Goal: Task Accomplishment & Management: Use online tool/utility

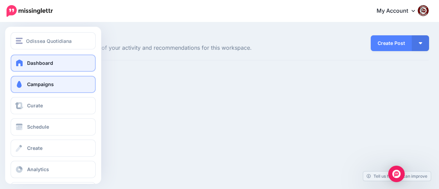
click at [39, 85] on span "Campaigns" at bounding box center [40, 84] width 27 height 6
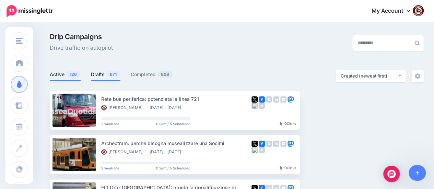
click at [106, 76] on span "671" at bounding box center [113, 74] width 14 height 7
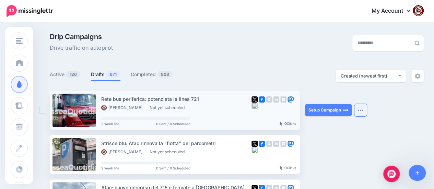
click at [360, 111] on img "button" at bounding box center [360, 110] width 5 height 2
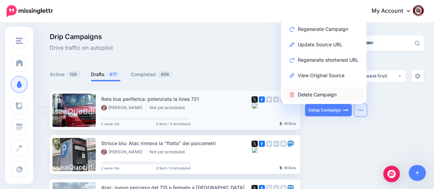
click at [328, 97] on link "Delete Campaign" at bounding box center [324, 94] width 80 height 13
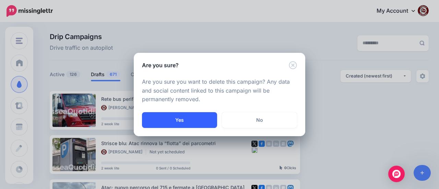
click at [197, 117] on button "Yes" at bounding box center [179, 120] width 75 height 16
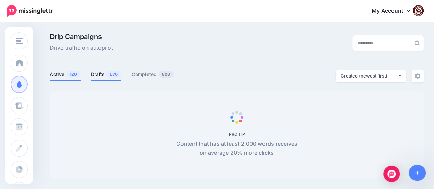
click at [109, 77] on span "670" at bounding box center [113, 74] width 15 height 7
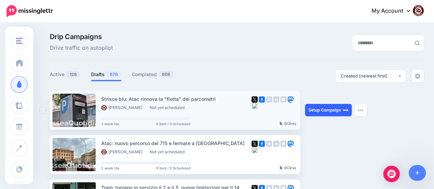
click at [327, 109] on link "Setup Campaign" at bounding box center [328, 110] width 47 height 12
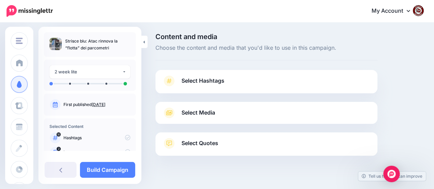
click at [210, 79] on span "Select Hashtags" at bounding box center [202, 80] width 43 height 9
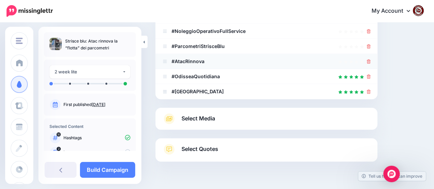
scroll to position [103, 0]
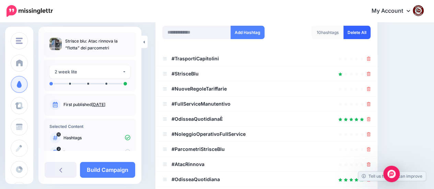
click at [362, 31] on link "Delete All" at bounding box center [356, 32] width 27 height 13
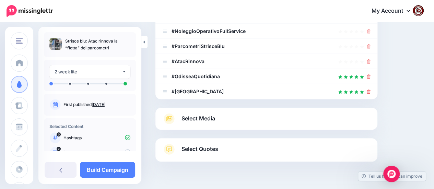
scroll to position [79, 0]
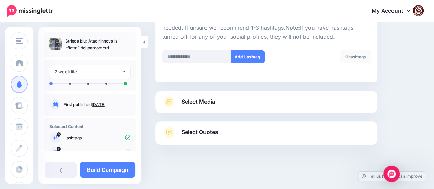
click at [200, 101] on span "Select Media" at bounding box center [198, 101] width 34 height 9
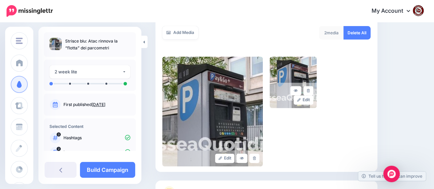
scroll to position [190, 0]
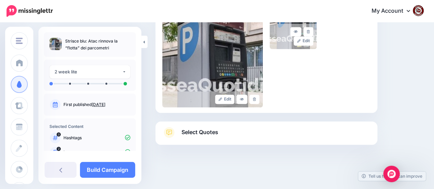
click at [202, 134] on span "Select Quotes" at bounding box center [199, 132] width 37 height 9
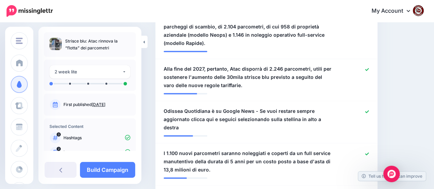
scroll to position [396, 0]
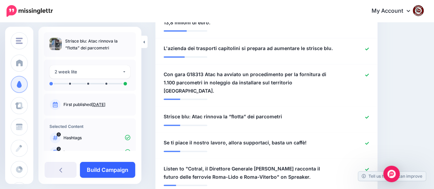
click at [115, 167] on link "Build Campaign" at bounding box center [107, 170] width 55 height 16
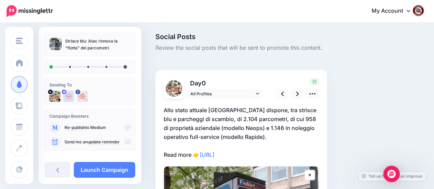
click at [258, 154] on p "Allo stato attuale [GEOGRAPHIC_DATA] dispone, tra strisce blu e parcheggi di sc…" at bounding box center [241, 133] width 155 height 54
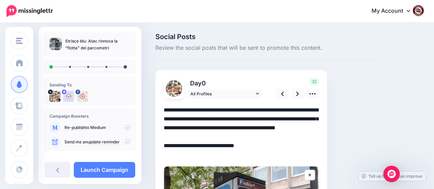
drag, startPoint x: 257, startPoint y: 155, endPoint x: 151, endPoint y: 111, distance: 114.6
click at [151, 111] on div "Social Posts Review the social posts that will be sent to promote this content.…" at bounding box center [266, 167] width 232 height 268
paste textarea "**********"
click at [224, 145] on textarea "**********" at bounding box center [241, 133] width 155 height 54
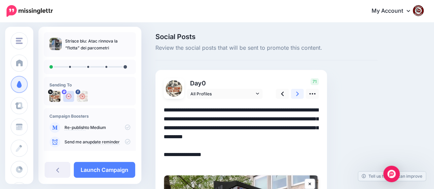
click at [298, 94] on icon at bounding box center [297, 94] width 3 height 4
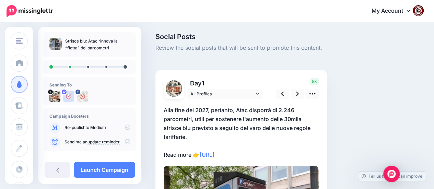
click at [260, 156] on p "Alla fine del 2027, pertanto, Atac disporrà di 2.246 parcometri, utili per sost…" at bounding box center [241, 133] width 155 height 54
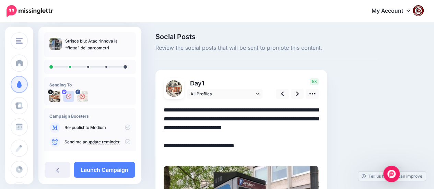
drag, startPoint x: 259, startPoint y: 155, endPoint x: 161, endPoint y: 111, distance: 107.5
click at [161, 111] on div "Day 1 All Profiles" at bounding box center [241, 165] width 172 height 191
paste textarea "**********"
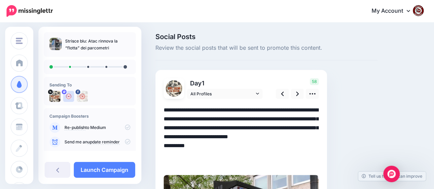
click at [225, 153] on textarea "**********" at bounding box center [241, 137] width 155 height 62
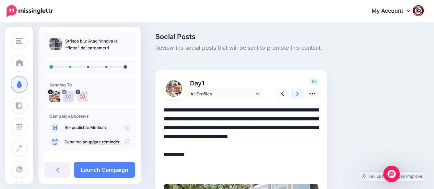
click at [297, 93] on icon at bounding box center [297, 93] width 3 height 7
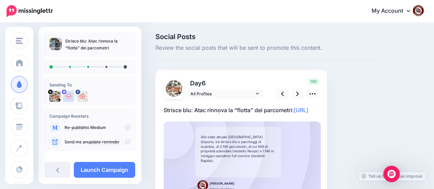
click at [227, 115] on p "Strisce blu: Atac rinnova la “flotta” dei parcometri: https://lttr.ai/Ai2Nl" at bounding box center [241, 110] width 155 height 9
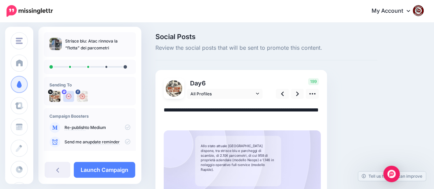
drag, startPoint x: 222, startPoint y: 119, endPoint x: 160, endPoint y: 107, distance: 62.9
click at [160, 107] on div "Day 6 All Profiles" at bounding box center [241, 143] width 172 height 147
paste textarea "**********"
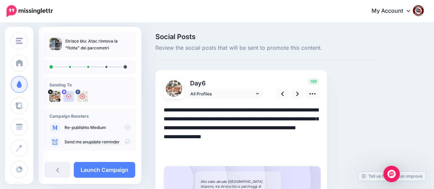
click at [227, 145] on textarea "**********" at bounding box center [241, 133] width 155 height 54
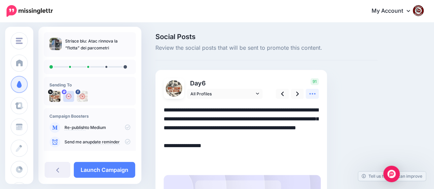
click at [314, 94] on icon at bounding box center [312, 93] width 6 height 1
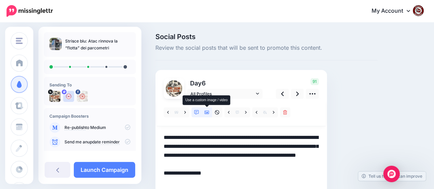
click at [209, 111] on link at bounding box center [207, 112] width 10 height 10
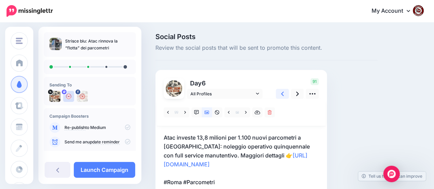
click at [284, 92] on link at bounding box center [282, 94] width 13 height 10
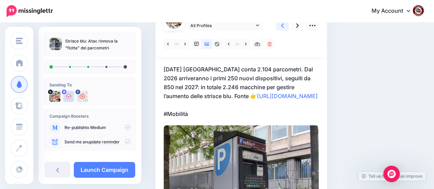
scroll to position [34, 0]
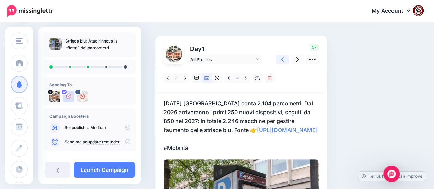
click at [280, 60] on link at bounding box center [282, 60] width 13 height 10
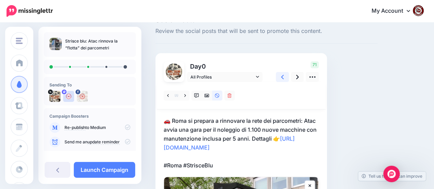
scroll to position [0, 0]
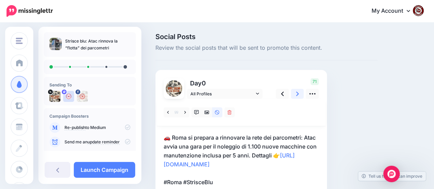
click at [299, 96] on link at bounding box center [297, 94] width 13 height 10
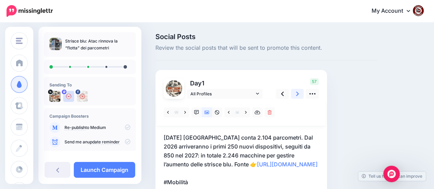
click at [299, 96] on link at bounding box center [297, 94] width 13 height 10
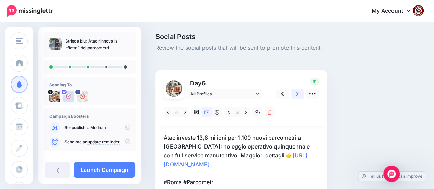
click at [298, 92] on link at bounding box center [297, 94] width 13 height 10
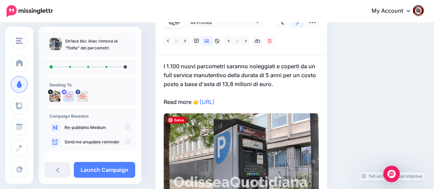
scroll to position [69, 0]
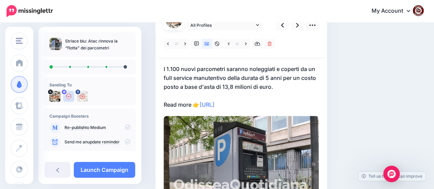
click at [267, 104] on p "I 1.100 nuovi parcometri saranno noleggiati e coperti da un full service manute…" at bounding box center [241, 86] width 155 height 45
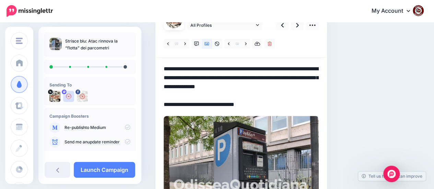
drag, startPoint x: 261, startPoint y: 105, endPoint x: 160, endPoint y: 70, distance: 107.1
click at [160, 70] on div "Day 10 All Profiles" at bounding box center [241, 105] width 172 height 209
paste textarea "**********"
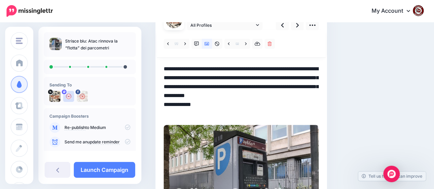
click at [229, 106] on textarea "**********" at bounding box center [241, 91] width 155 height 54
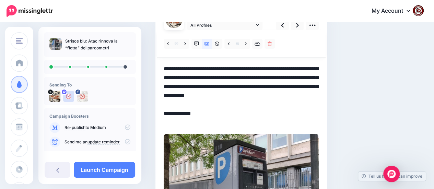
scroll to position [0, 0]
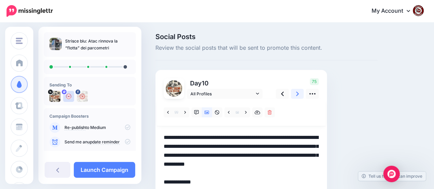
click at [299, 94] on link at bounding box center [297, 94] width 13 height 10
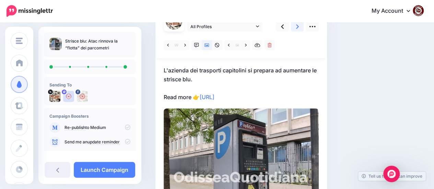
scroll to position [69, 0]
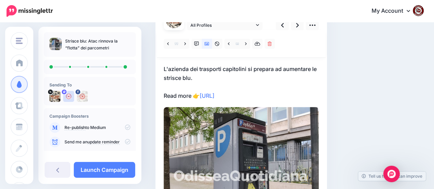
click at [257, 96] on p "L'azienda dei trasporti capitolini si prepara ad aumentare le strisce blu. Read…" at bounding box center [241, 82] width 155 height 36
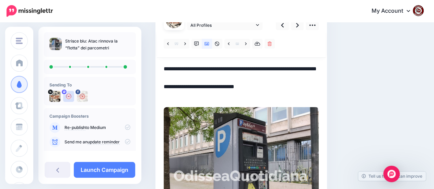
drag, startPoint x: 258, startPoint y: 96, endPoint x: 155, endPoint y: 70, distance: 106.2
click at [155, 70] on div "Social Posts Review the social posts that will be sent to promote this content.…" at bounding box center [266, 94] width 232 height 258
paste textarea "**********"
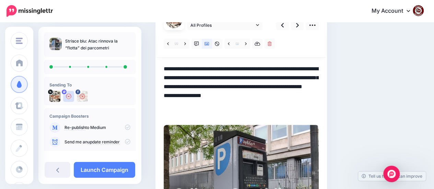
click at [226, 105] on textarea "**********" at bounding box center [241, 91] width 155 height 54
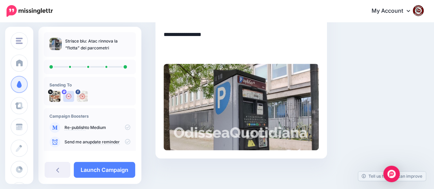
scroll to position [1, 0]
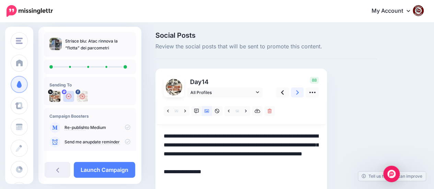
type textarea "**********"
click at [292, 93] on link at bounding box center [297, 92] width 13 height 10
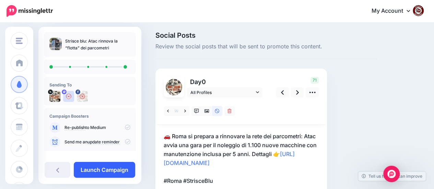
click at [111, 168] on link "Launch Campaign" at bounding box center [104, 170] width 61 height 16
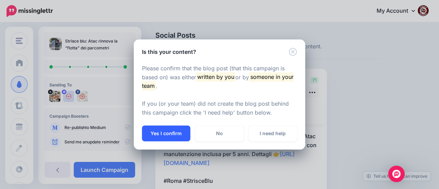
click at [169, 133] on button "Yes I confirm" at bounding box center [166, 134] width 48 height 16
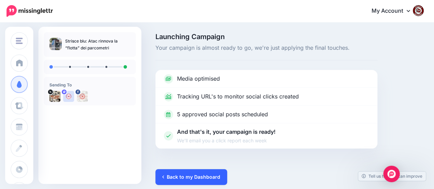
click at [184, 177] on link "Back to my Dashboard" at bounding box center [191, 177] width 72 height 16
